Goal: Transaction & Acquisition: Purchase product/service

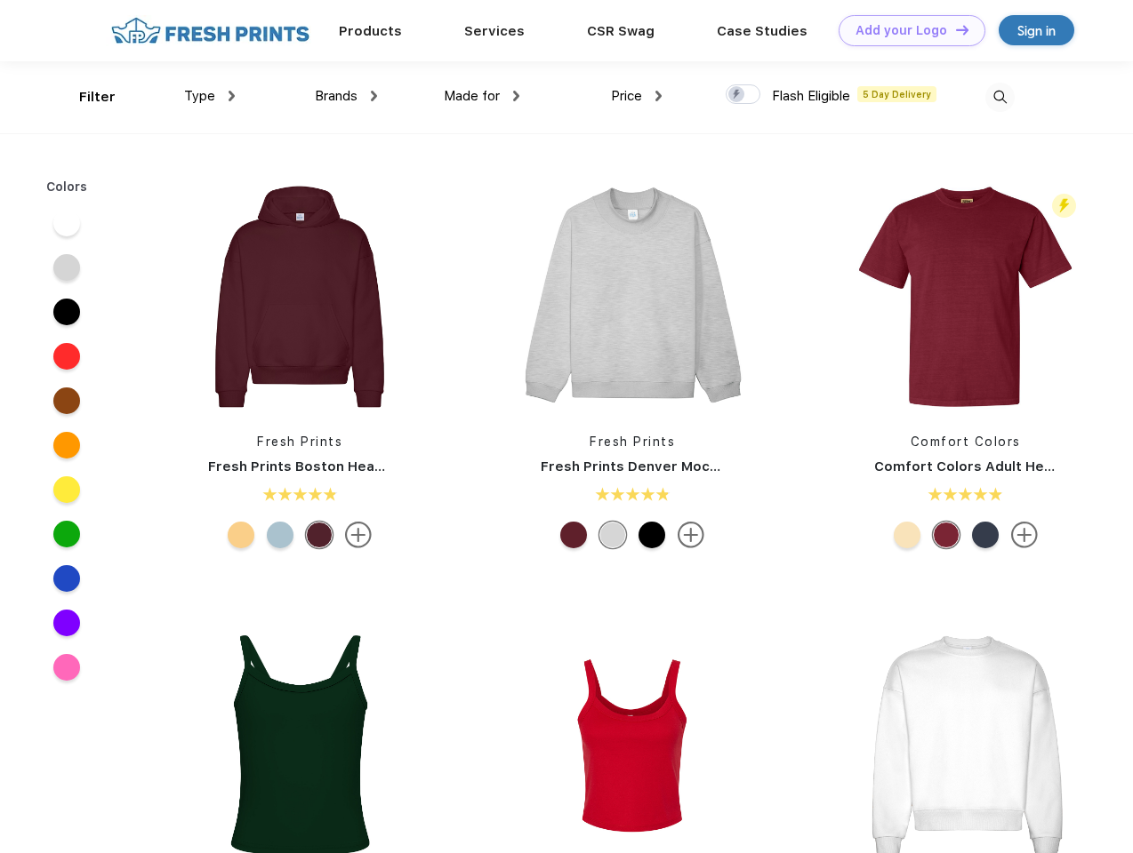
click at [905, 30] on link "Add your Logo Design Tool" at bounding box center [911, 30] width 147 height 31
click at [85, 97] on div "Filter" at bounding box center [97, 97] width 36 height 20
click at [210, 96] on span "Type" at bounding box center [199, 96] width 31 height 16
click at [346, 96] on span "Brands" at bounding box center [336, 96] width 43 height 16
click at [482, 96] on span "Made for" at bounding box center [472, 96] width 56 height 16
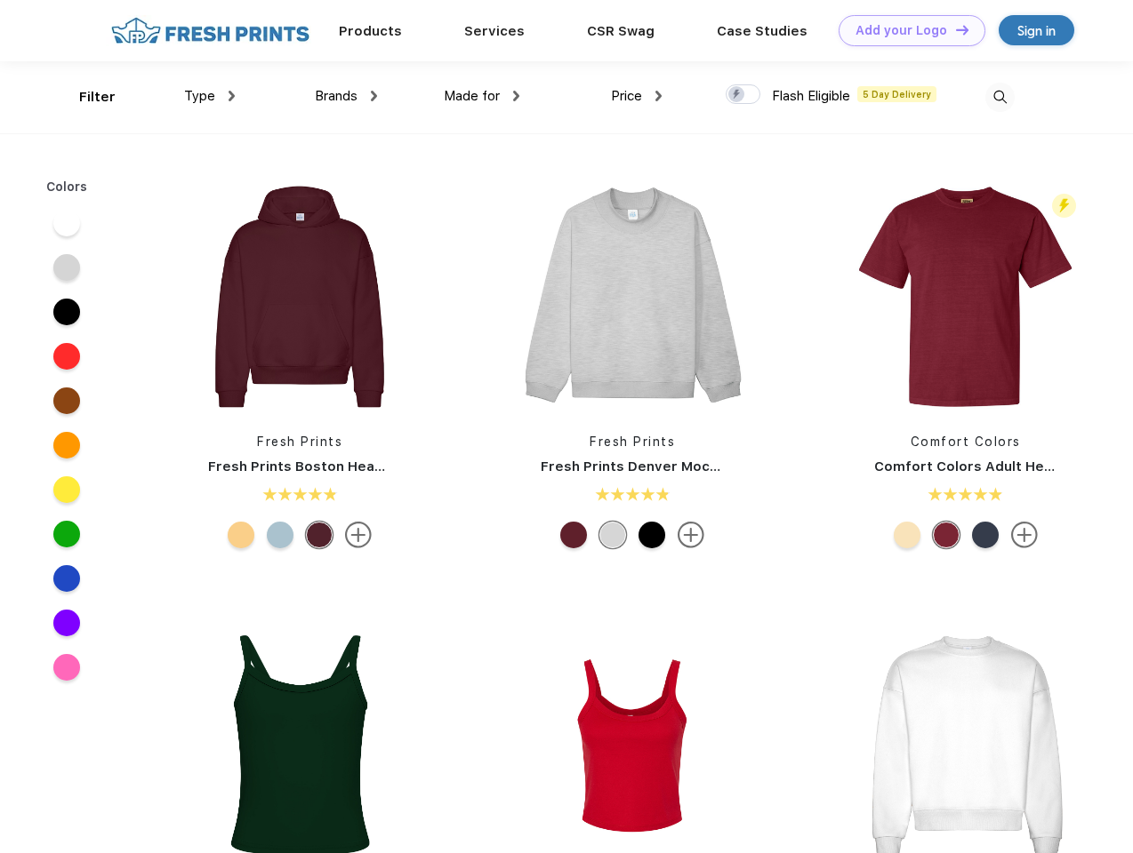
click at [637, 96] on span "Price" at bounding box center [626, 96] width 31 height 16
click at [743, 95] on div at bounding box center [742, 94] width 35 height 20
click at [737, 95] on input "checkbox" at bounding box center [731, 90] width 12 height 12
click at [999, 97] on img at bounding box center [999, 97] width 29 height 29
click at [67, 223] on div at bounding box center [66, 223] width 27 height 27
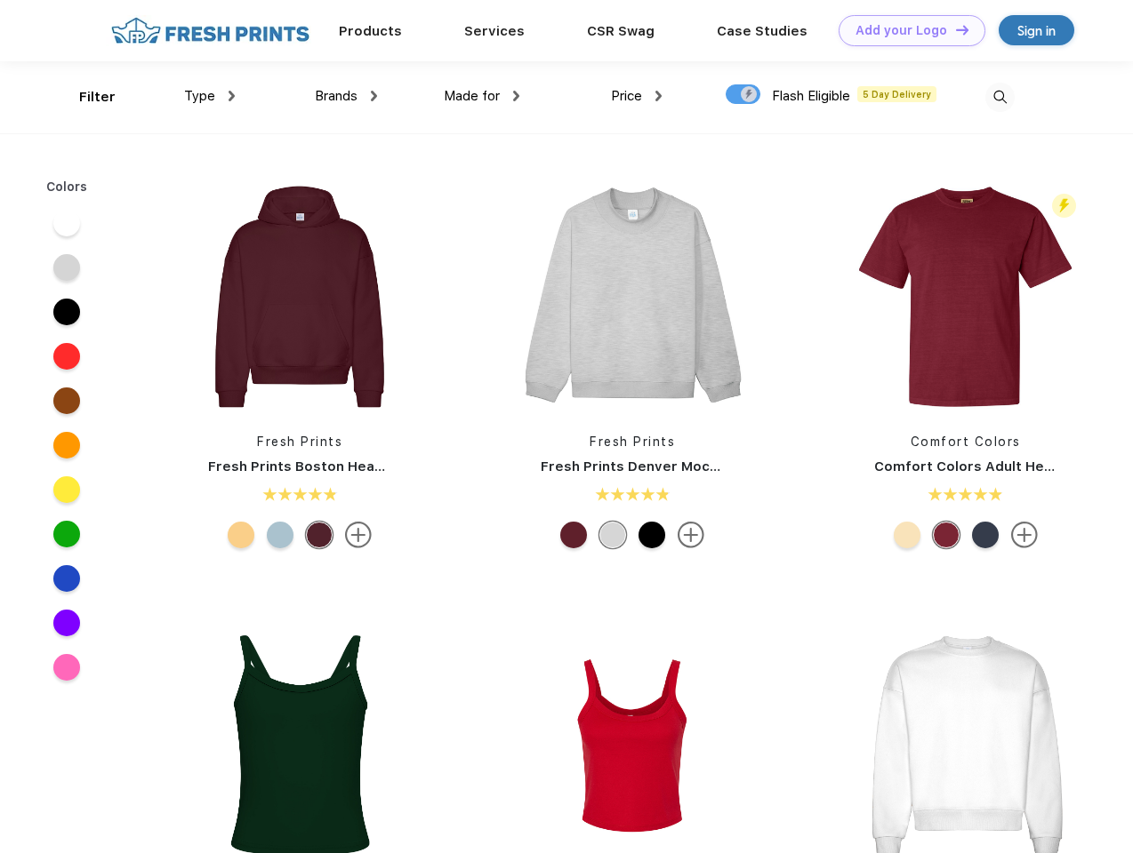
click at [67, 268] on div at bounding box center [66, 267] width 27 height 27
